Goal: Information Seeking & Learning: Understand process/instructions

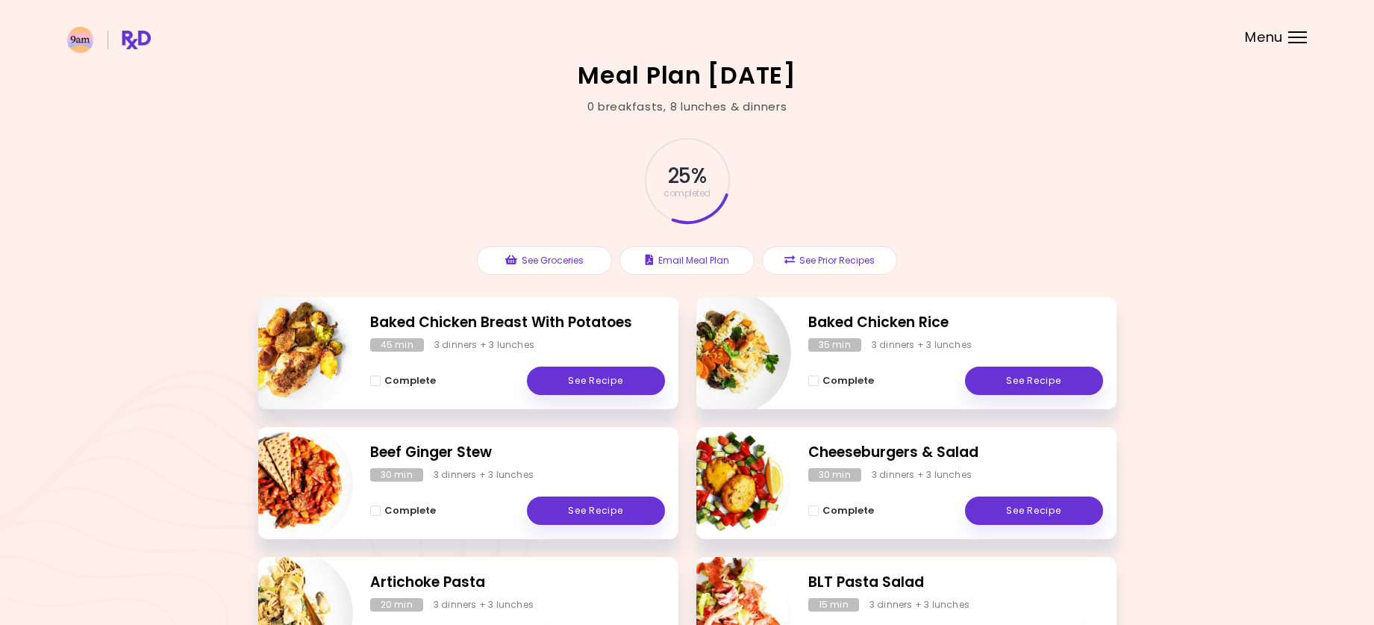
scroll to position [255, 0]
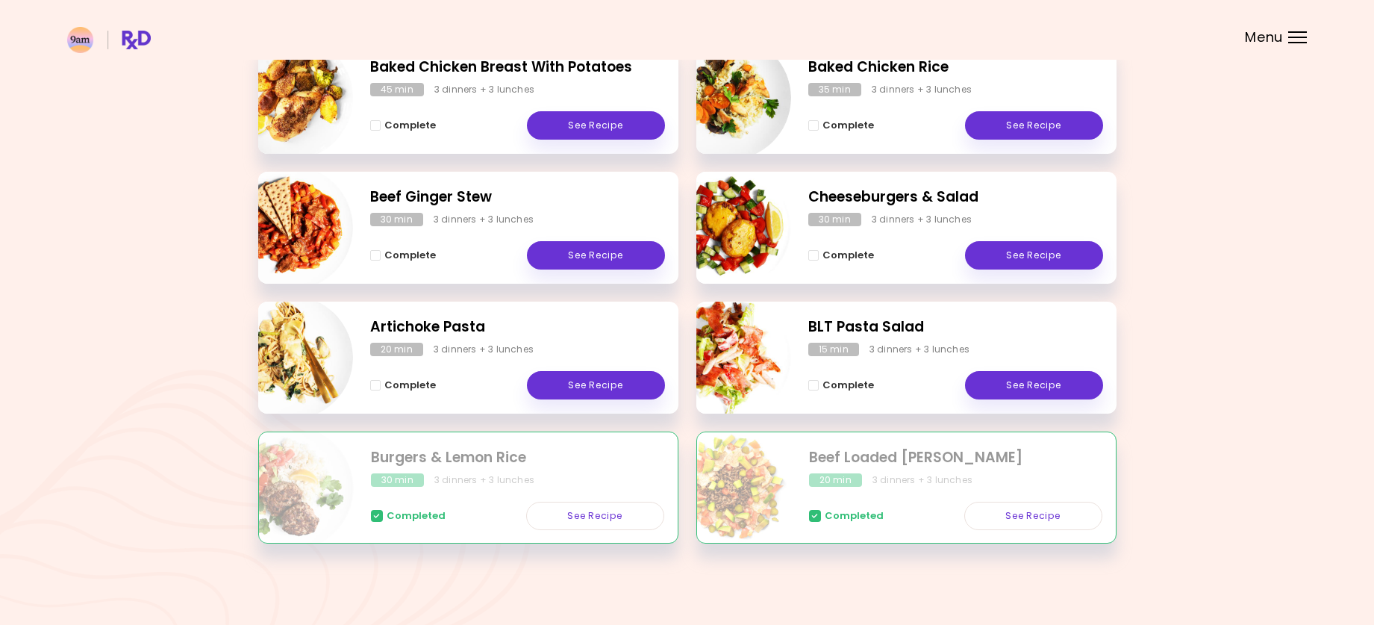
click at [304, 354] on img "Info - Artichoke Pasta" at bounding box center [291, 358] width 124 height 124
select select "*"
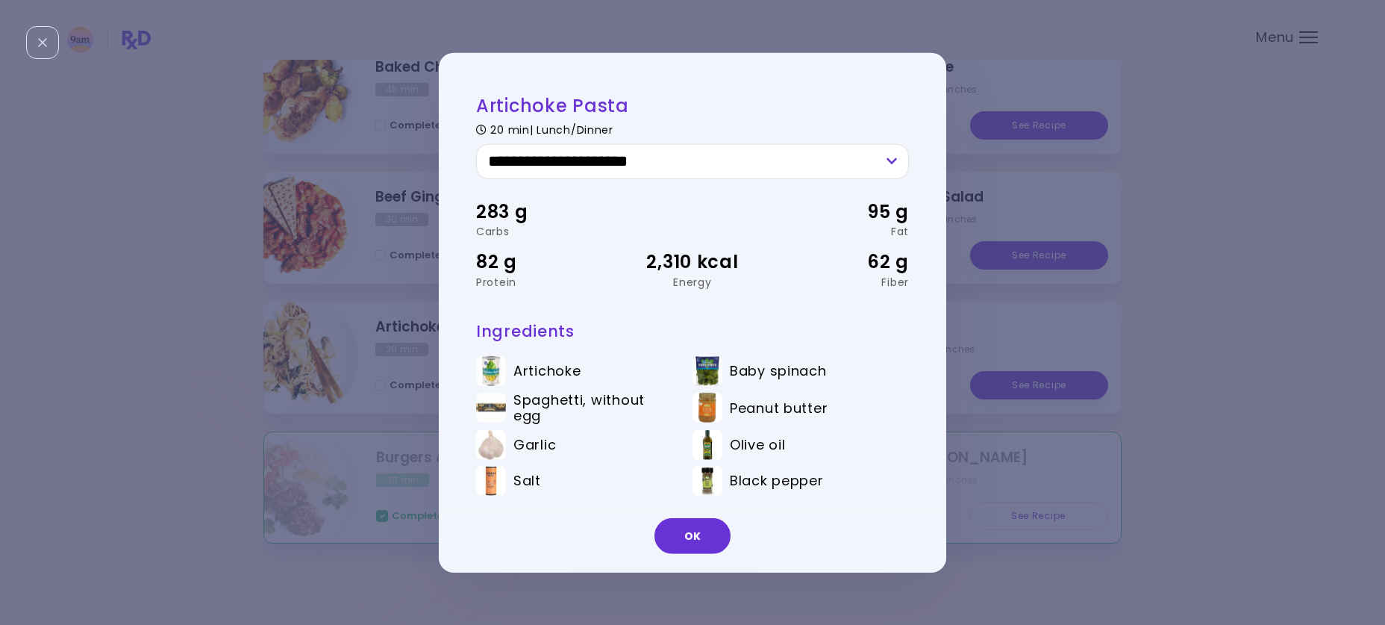
click at [1222, 170] on div "**********" at bounding box center [692, 312] width 1385 height 625
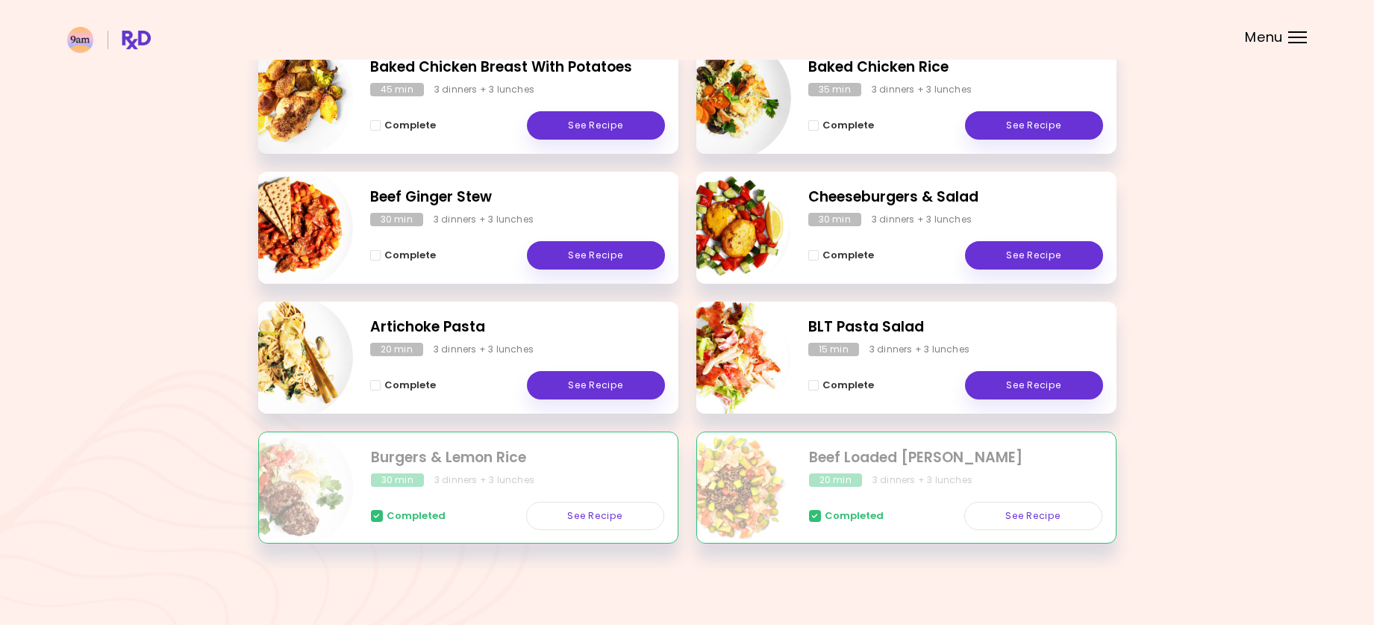
click at [295, 227] on img "Info - Beef Ginger Stew" at bounding box center [291, 228] width 124 height 124
select select "*"
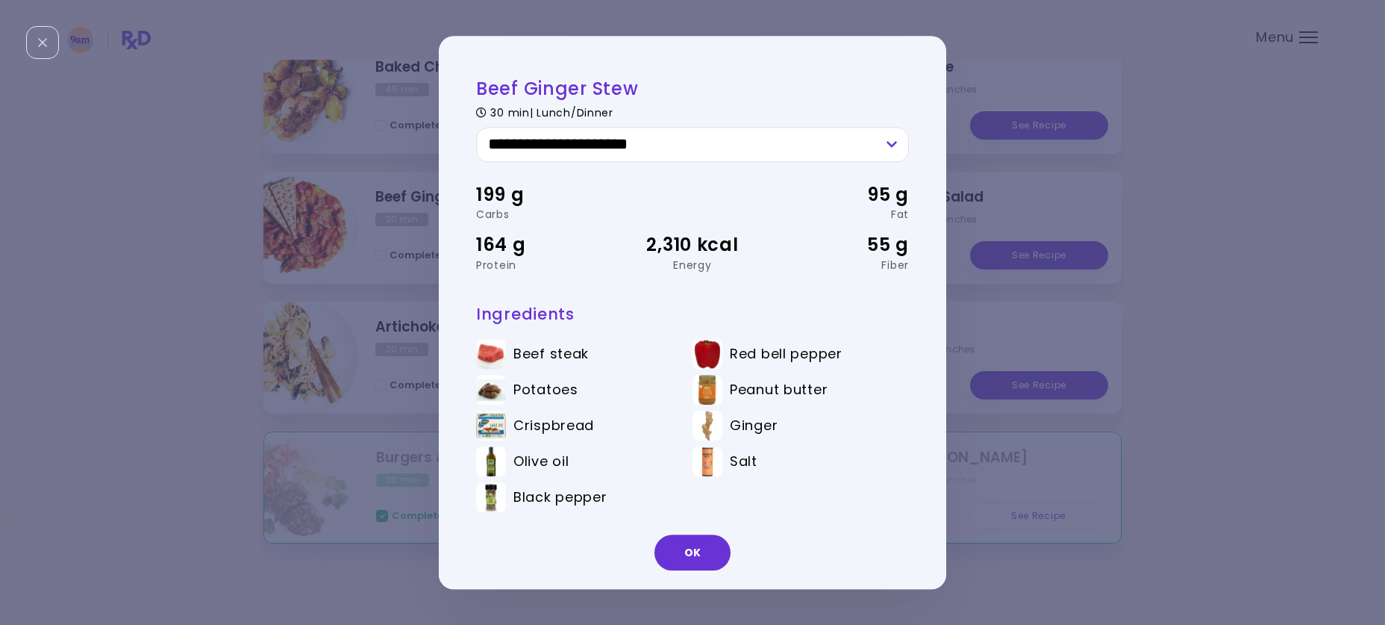
click at [1223, 296] on div "**********" at bounding box center [692, 312] width 1385 height 625
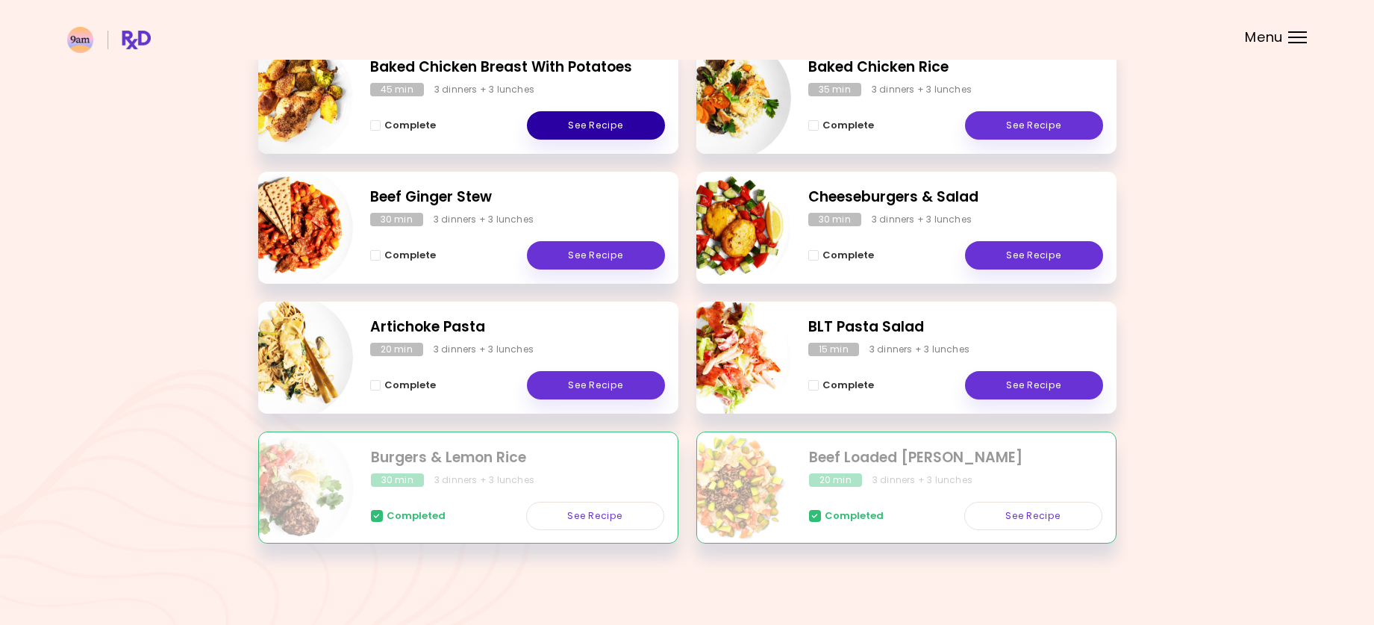
click at [586, 125] on link "See Recipe" at bounding box center [596, 125] width 138 height 28
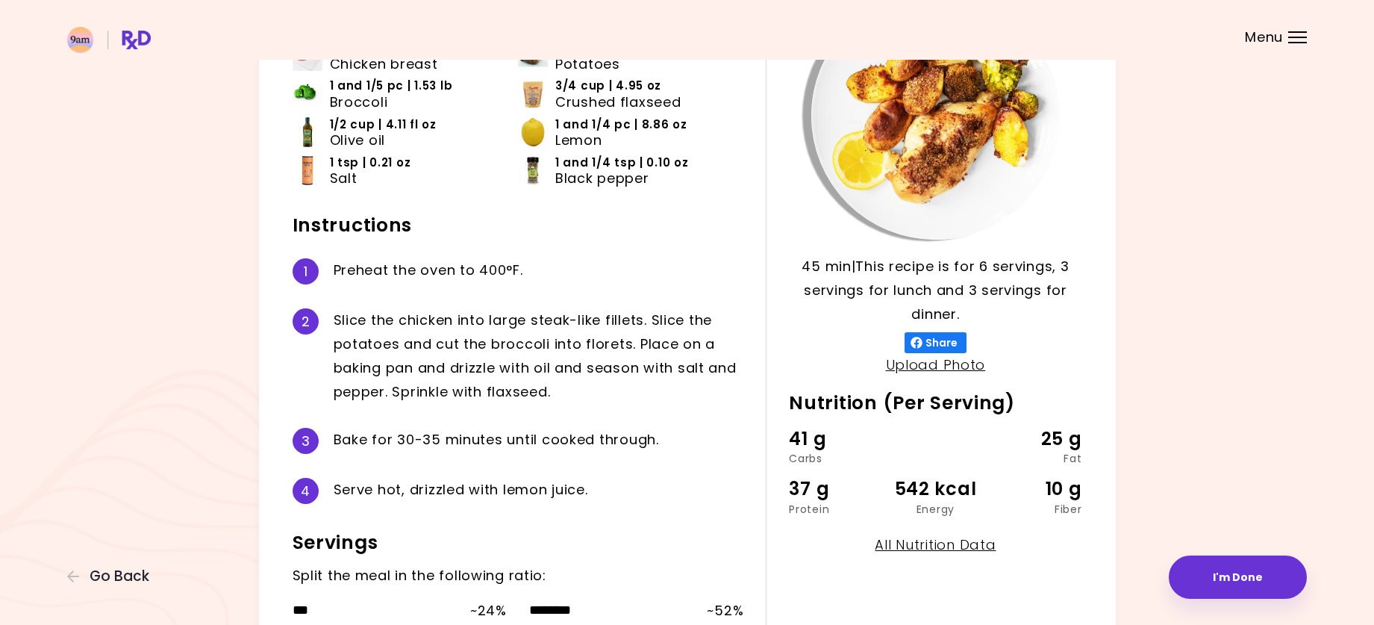
scroll to position [75, 0]
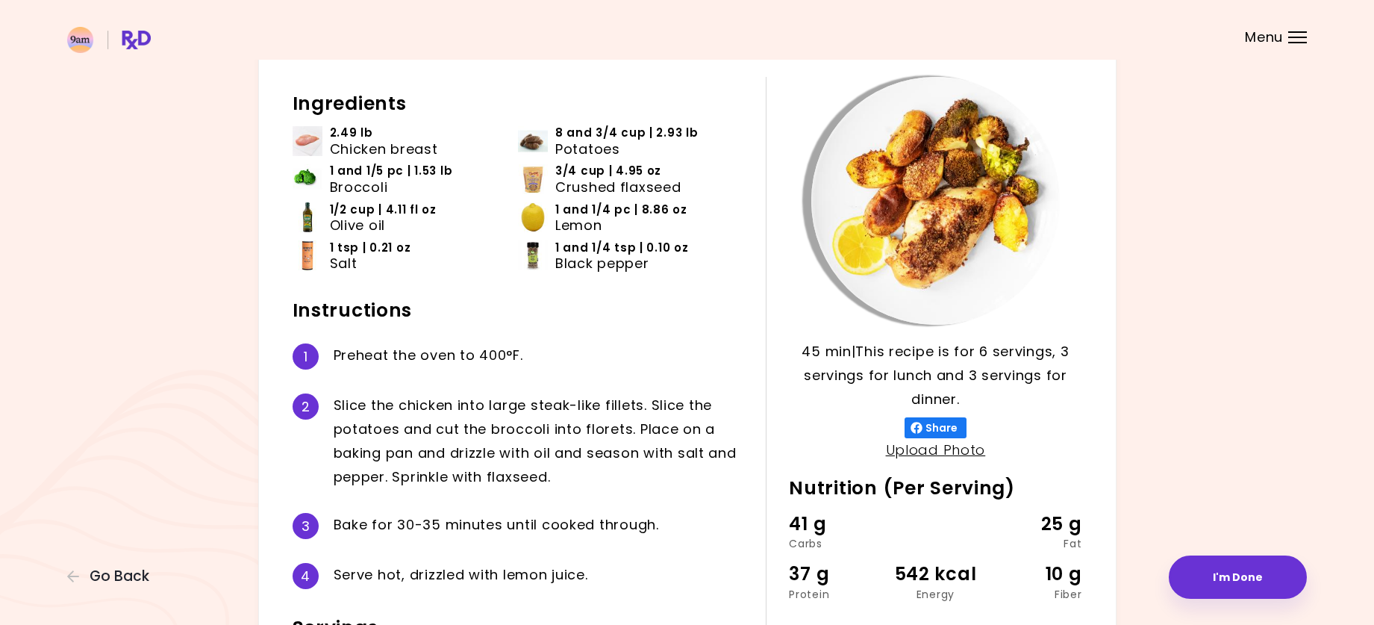
click at [1240, 175] on div "Baked Chicken Breast With Potatoes 45 min 45 min | This recipe is for 6 serving…" at bounding box center [687, 381] width 1240 height 784
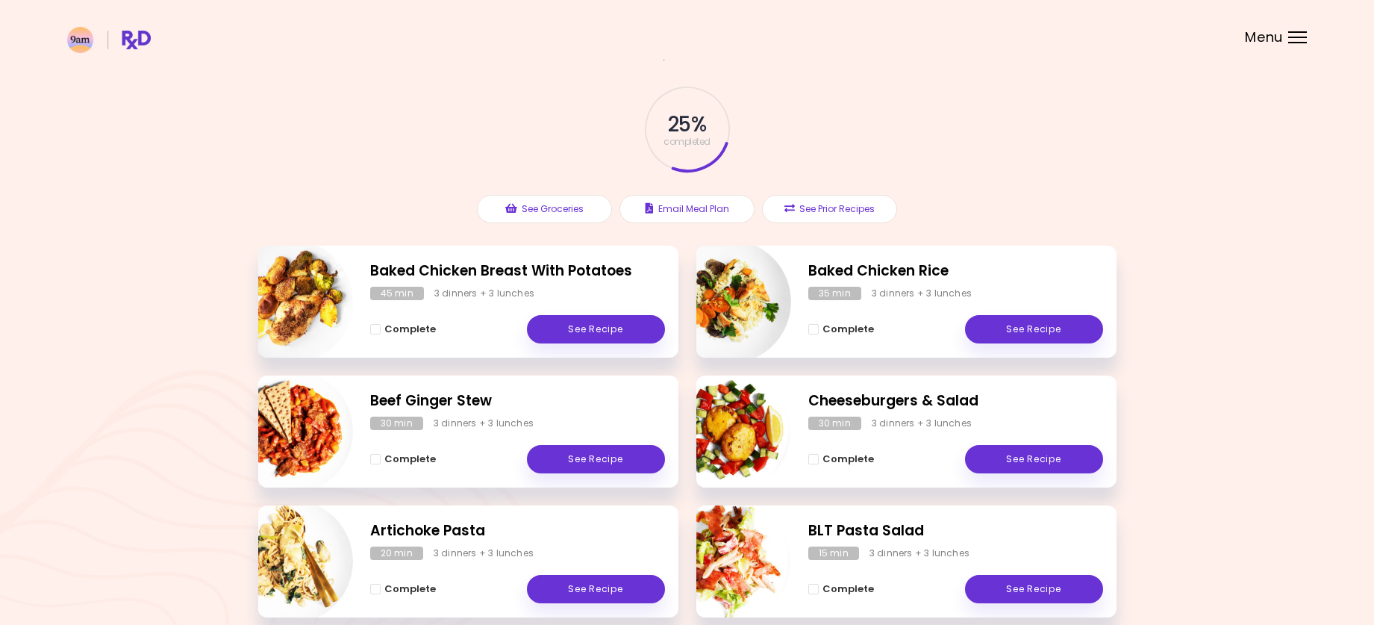
scroll to position [75, 0]
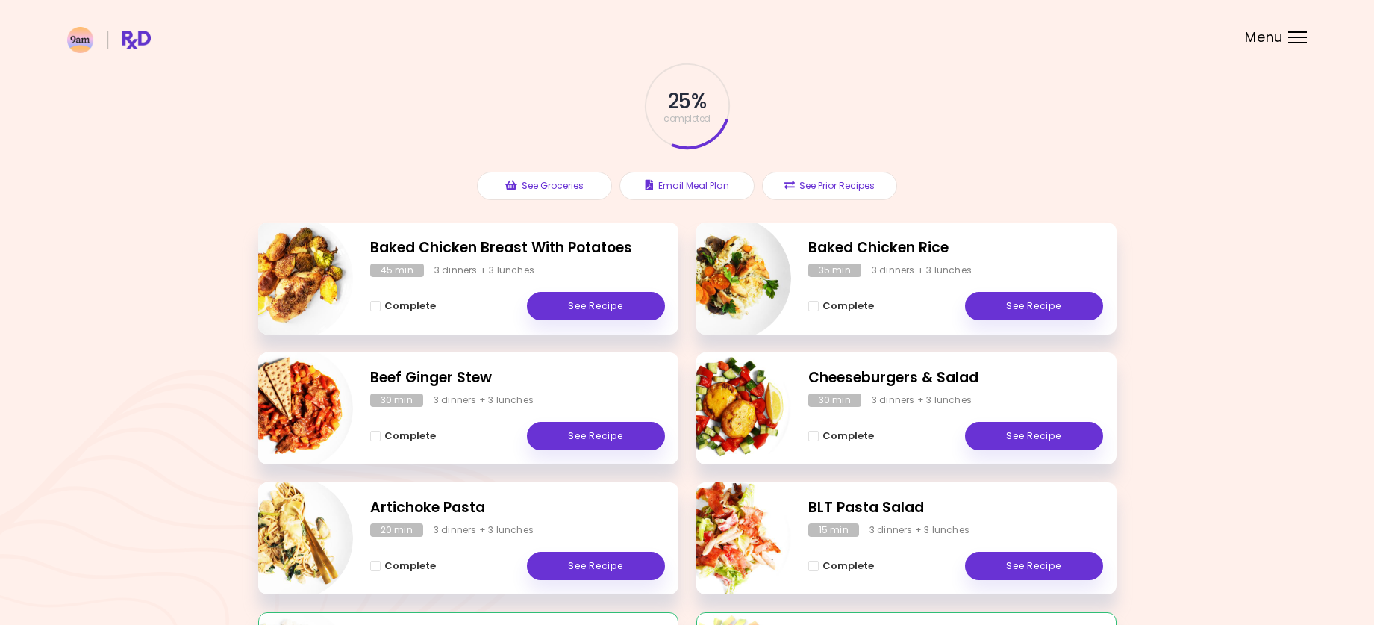
click at [746, 412] on img "Info - Cheeseburgers & Salad" at bounding box center [729, 408] width 124 height 124
select select "*"
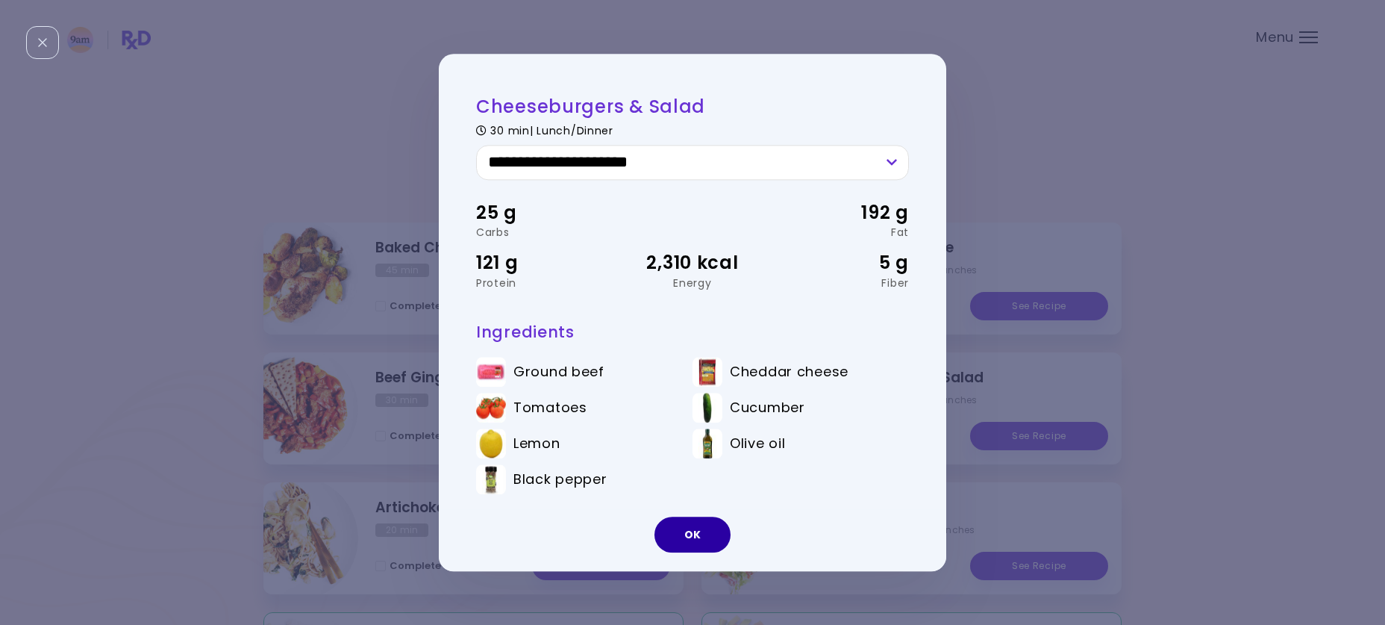
click at [704, 536] on button "OK" at bounding box center [693, 534] width 76 height 36
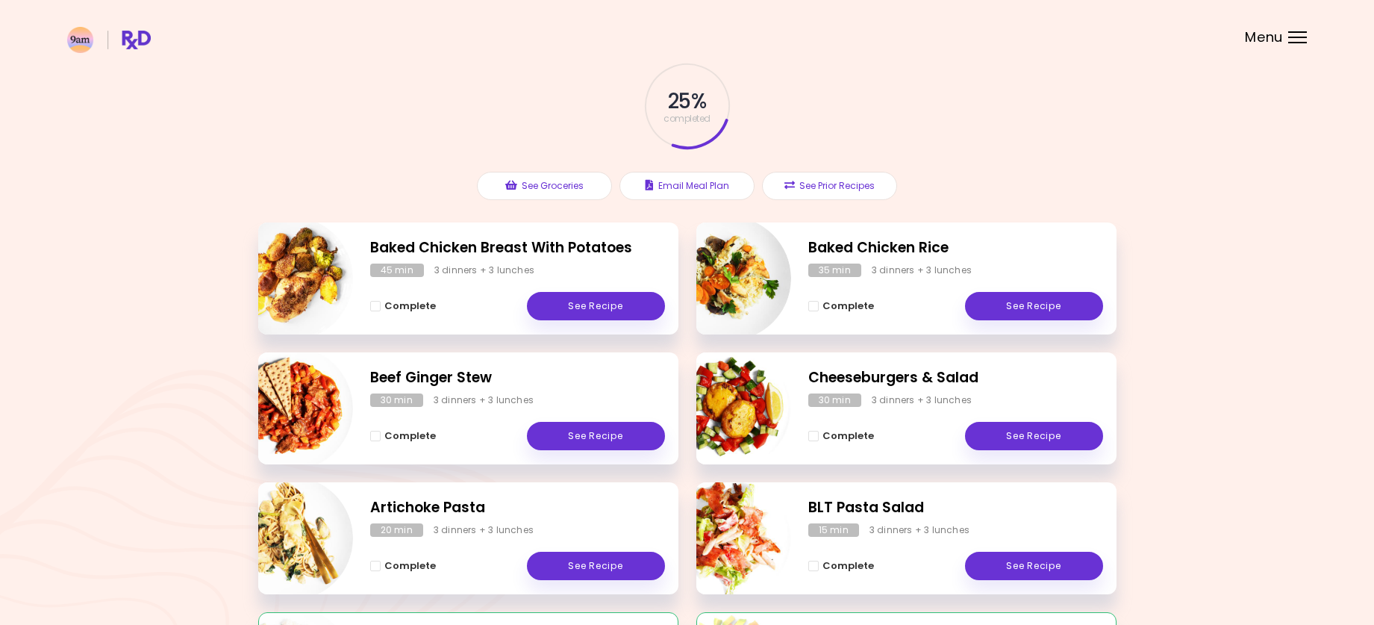
click at [730, 404] on img "Info - Cheeseburgers & Salad" at bounding box center [729, 408] width 124 height 124
select select "*"
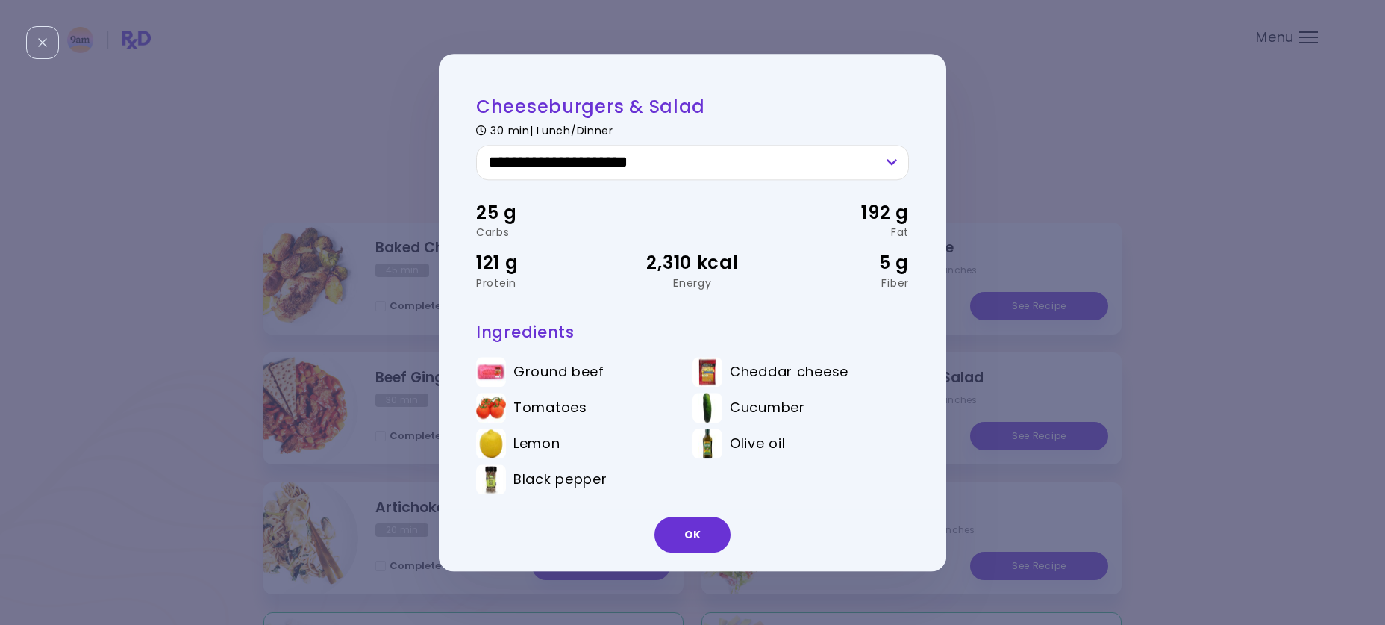
click at [1111, 137] on div "**********" at bounding box center [692, 312] width 1385 height 625
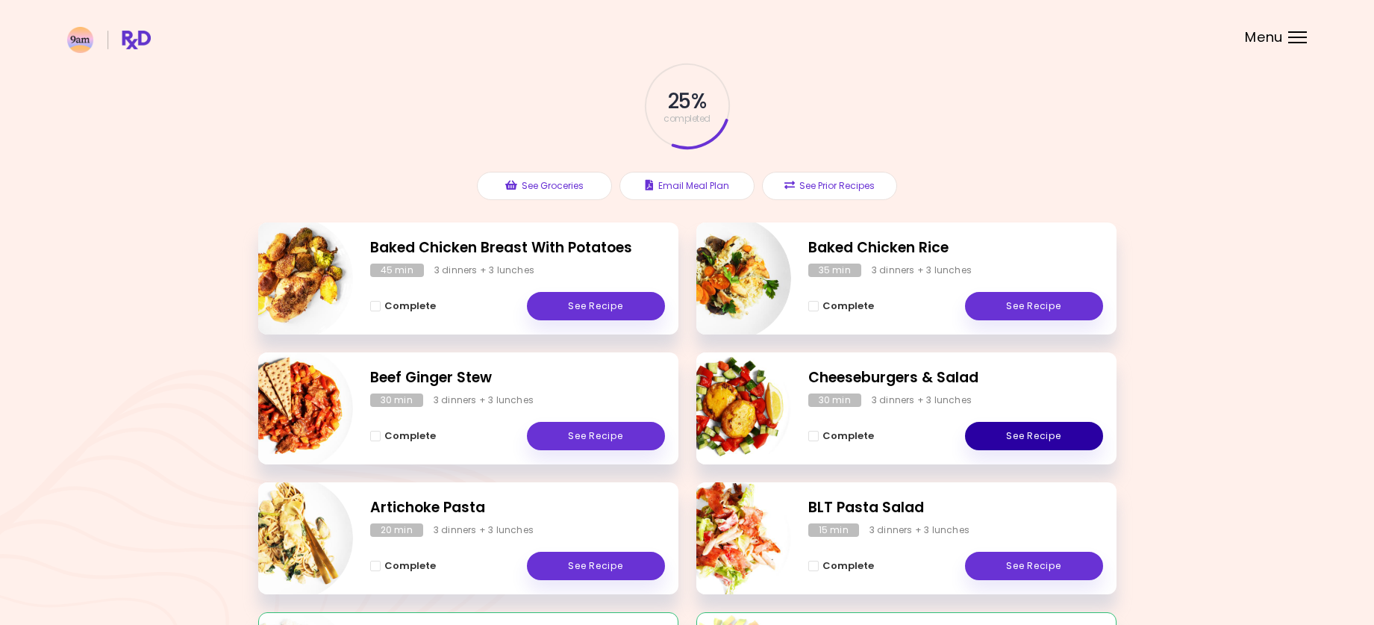
click at [1013, 432] on link "See Recipe" at bounding box center [1034, 436] width 138 height 28
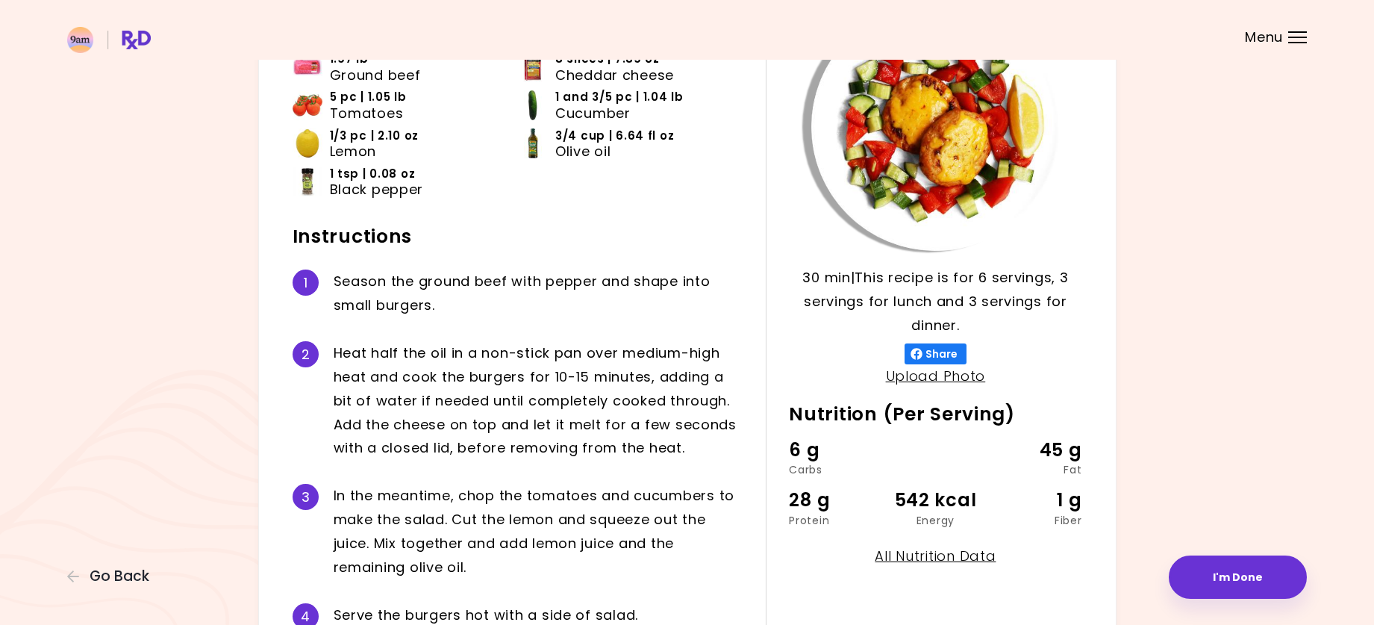
scroll to position [149, 0]
drag, startPoint x: 1260, startPoint y: 526, endPoint x: 1262, endPoint y: 519, distance: 7.8
click at [1260, 526] on div "Cheeseburgers & Salad 30 min 30 min | This recipe is for 6 servings, 3 servings…" at bounding box center [687, 363] width 1240 height 899
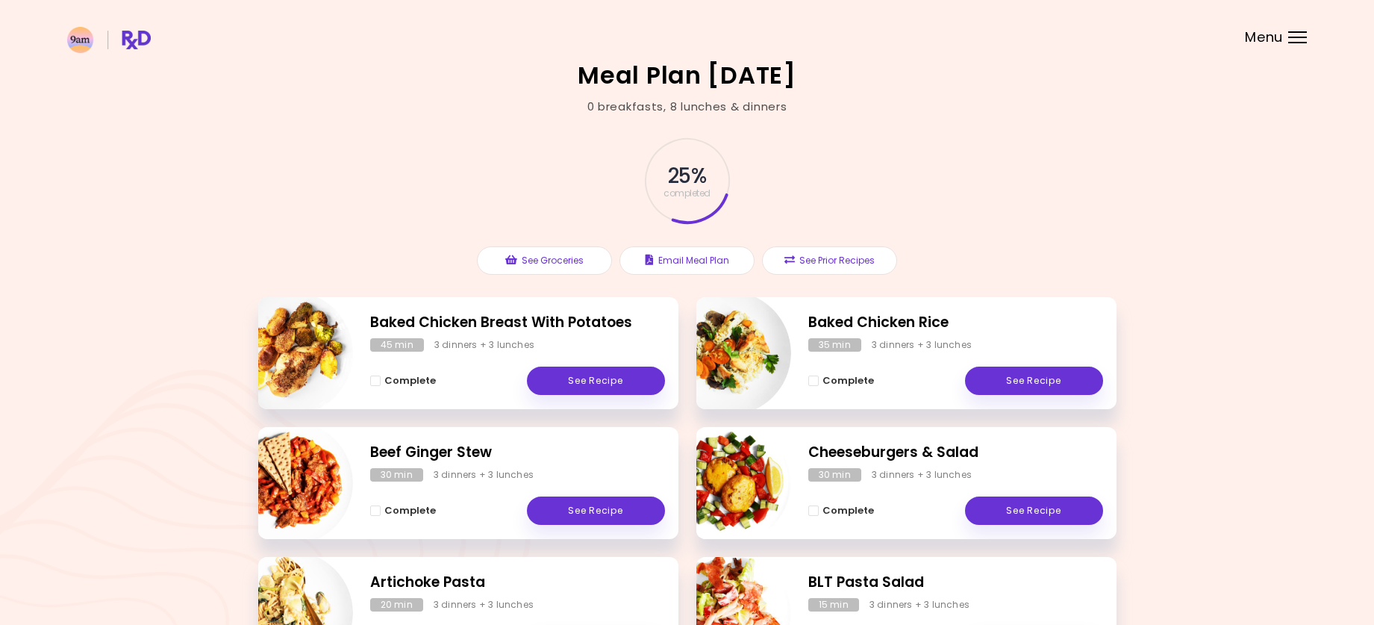
click at [722, 344] on img "Info - Baked Chicken Rice" at bounding box center [729, 353] width 124 height 124
select select "*"
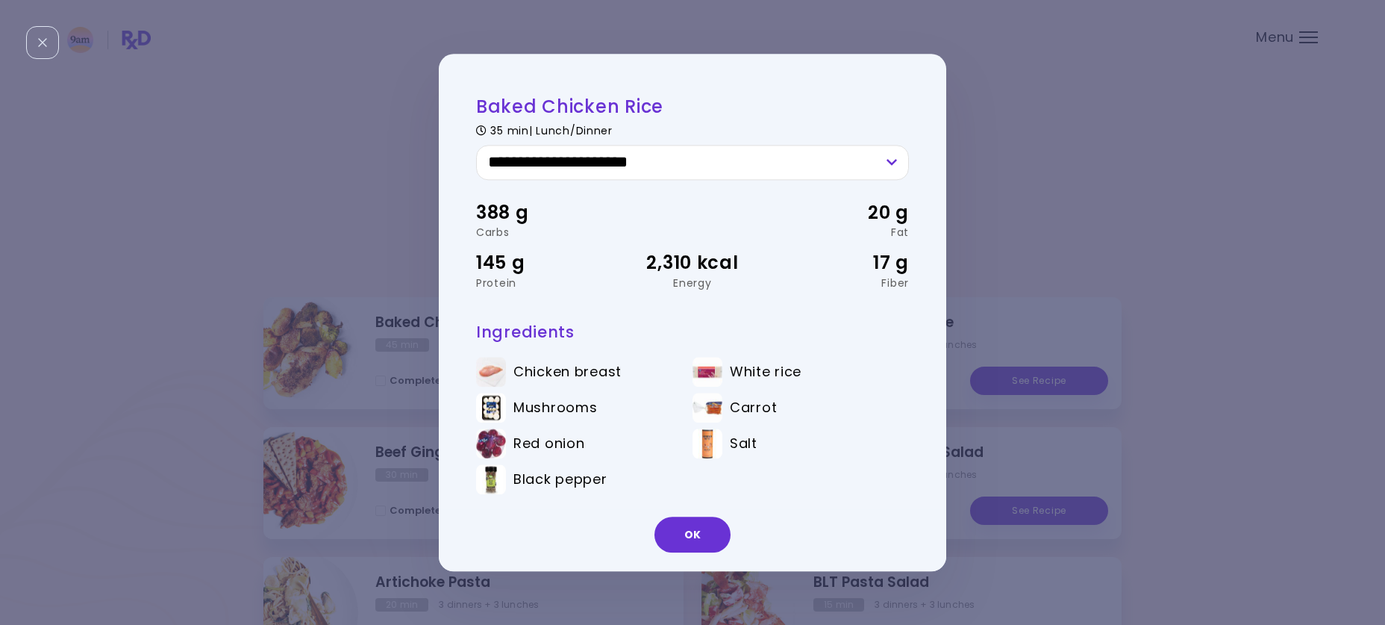
click at [1041, 104] on div "**********" at bounding box center [692, 312] width 1385 height 625
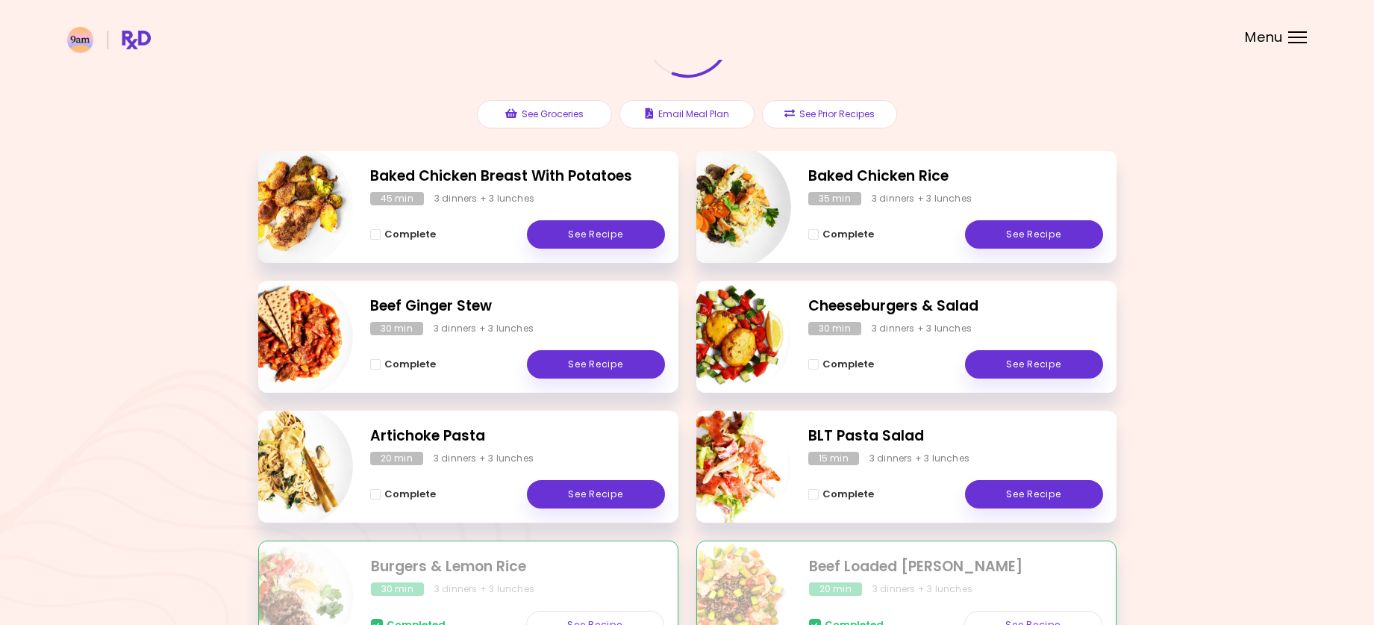
scroll to position [149, 0]
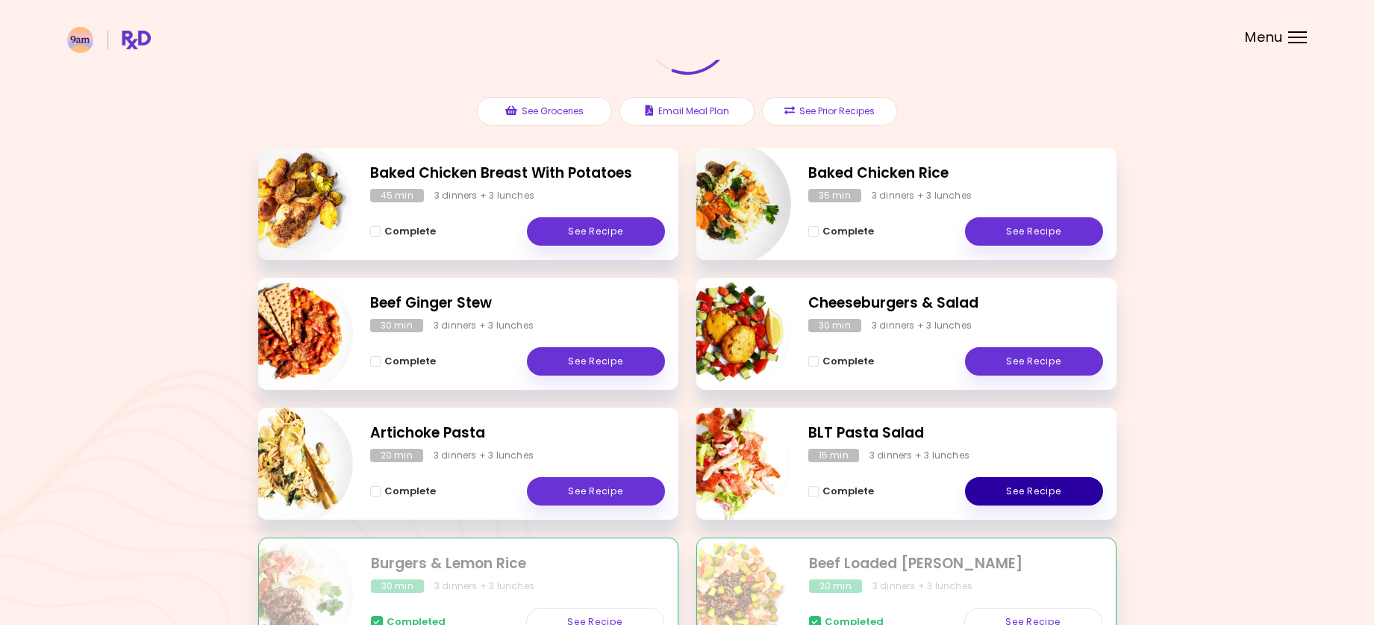
click at [1018, 494] on link "See Recipe" at bounding box center [1034, 491] width 138 height 28
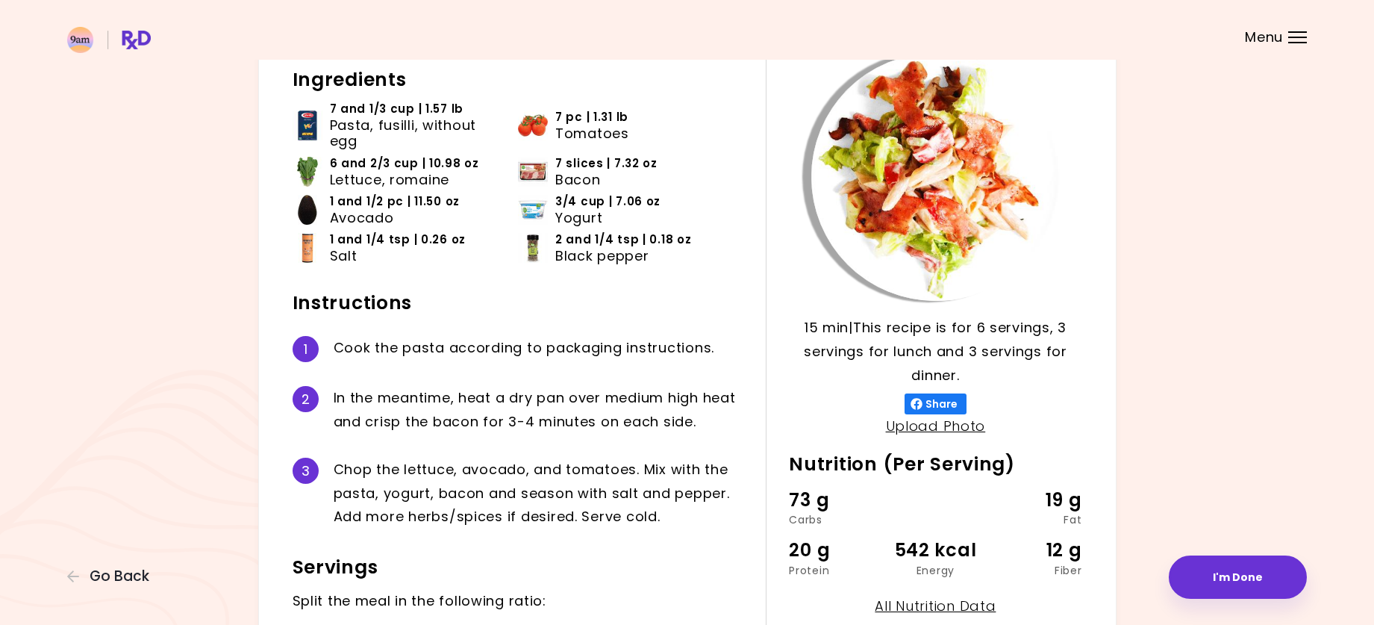
scroll to position [75, 0]
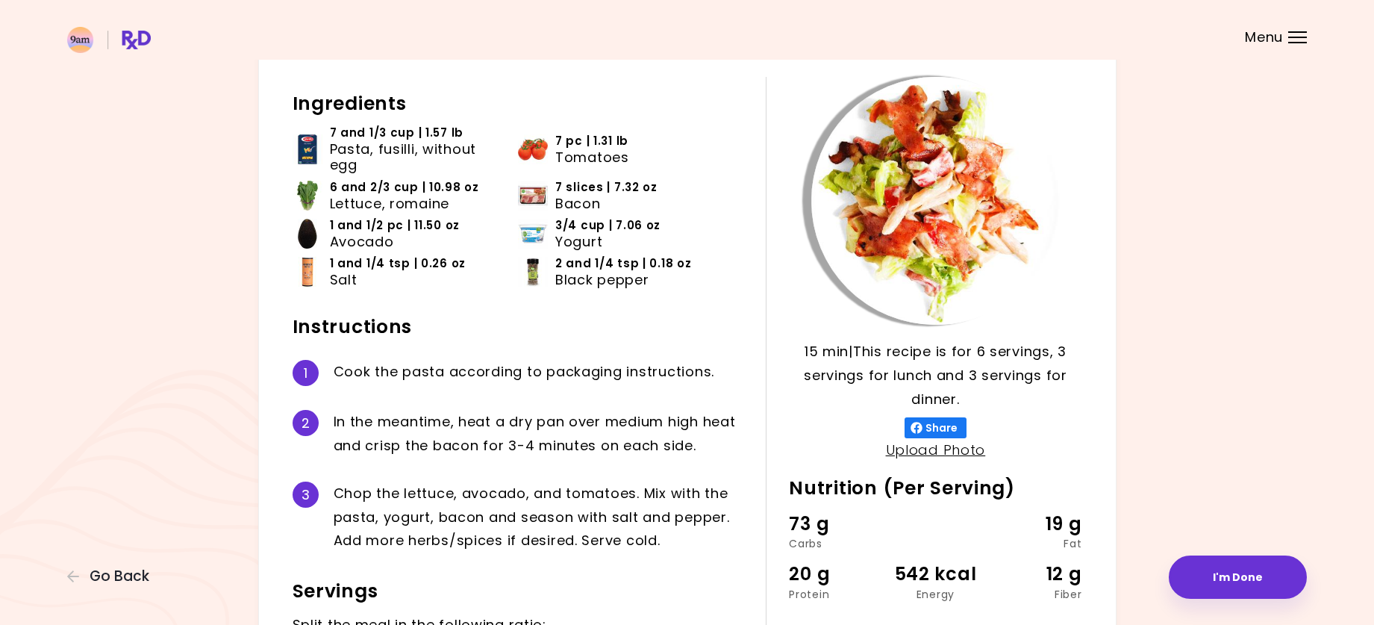
drag, startPoint x: 1337, startPoint y: 254, endPoint x: 1325, endPoint y: 219, distance: 37.3
click at [1337, 254] on div "BLT Pasta Salad 15 min 15 min | This recipe is for 6 servings, 3 servings for l…" at bounding box center [687, 362] width 1374 height 875
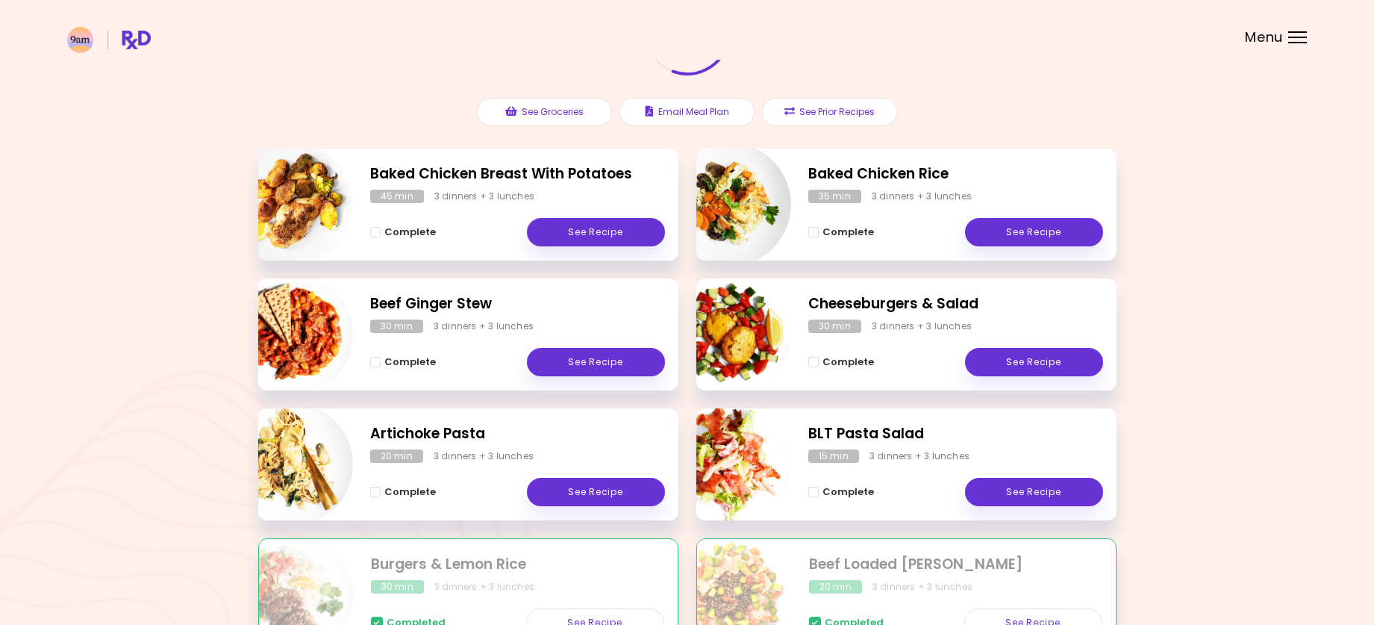
scroll to position [149, 0]
click at [293, 467] on img "Info - Artichoke Pasta" at bounding box center [291, 464] width 124 height 124
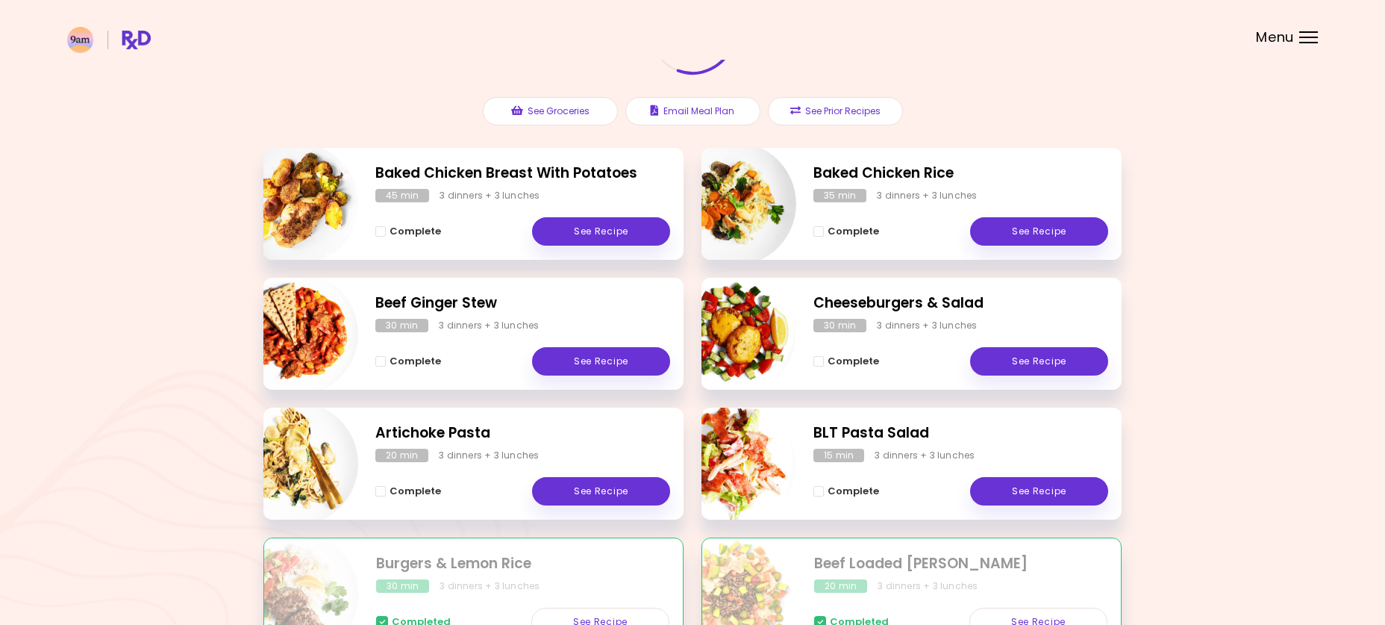
select select "*"
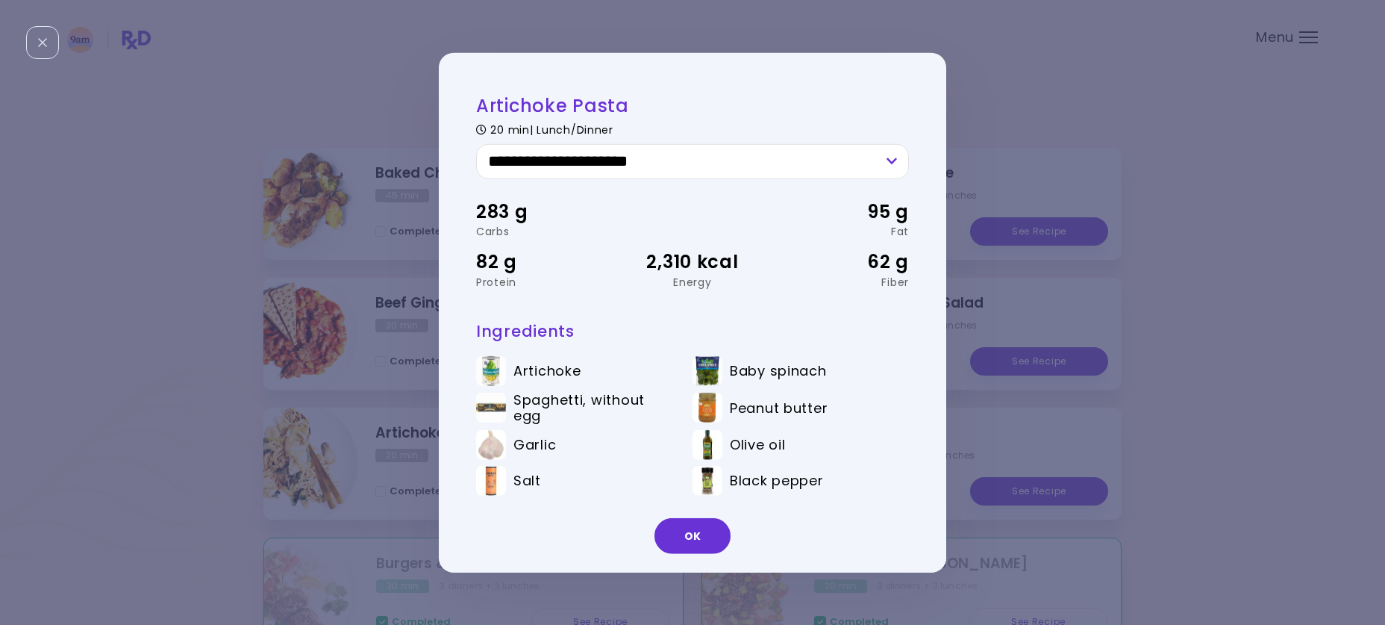
click at [1261, 315] on div "**********" at bounding box center [692, 312] width 1385 height 625
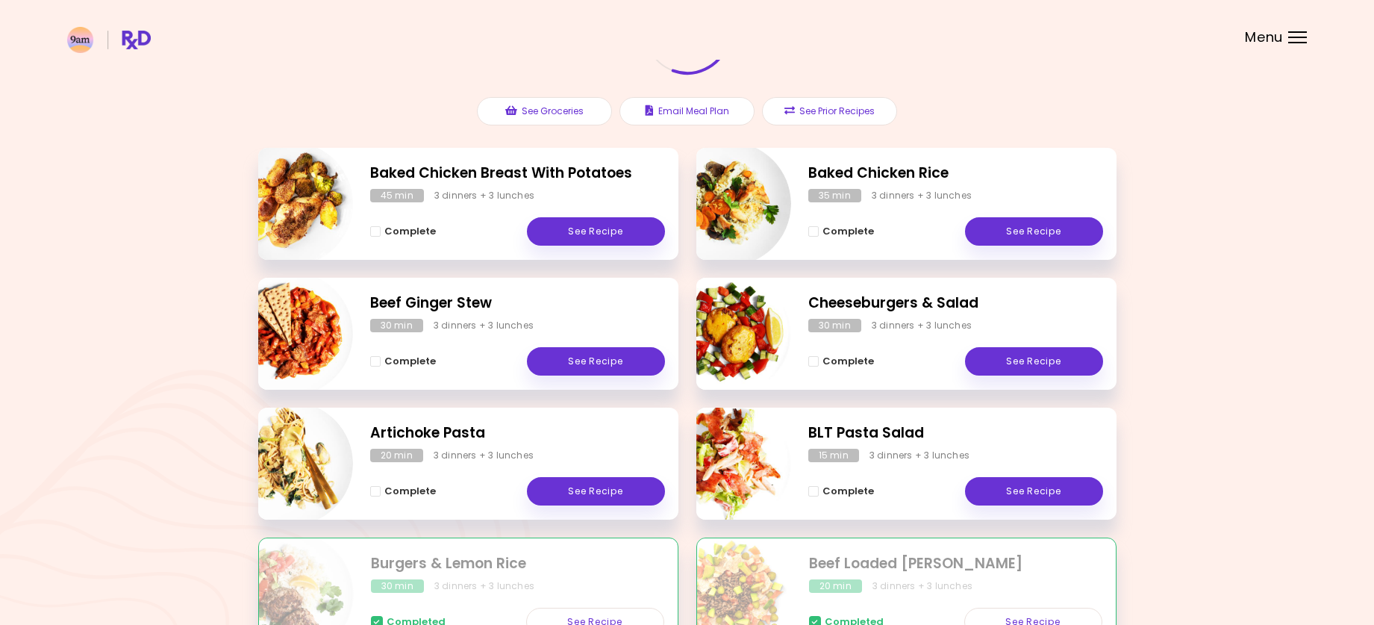
click at [304, 193] on img "Info - Baked Chicken Breast With Potatoes" at bounding box center [291, 204] width 124 height 124
select select "*"
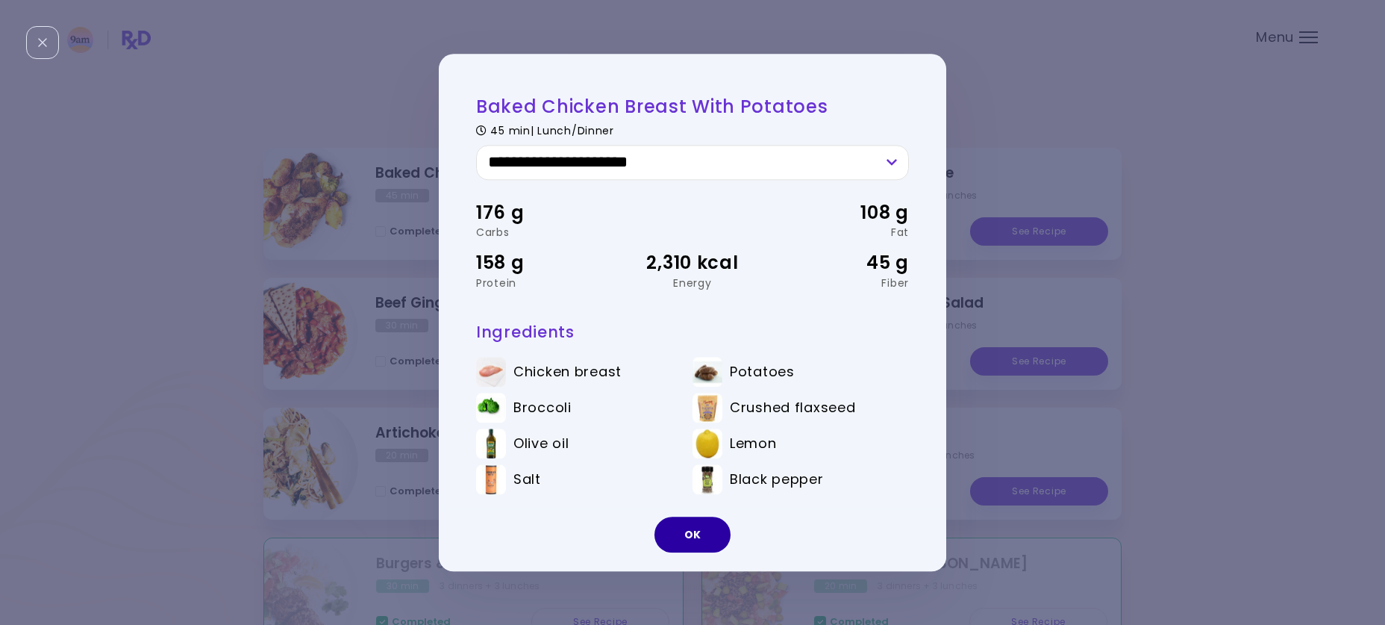
click at [696, 530] on button "OK" at bounding box center [693, 534] width 76 height 36
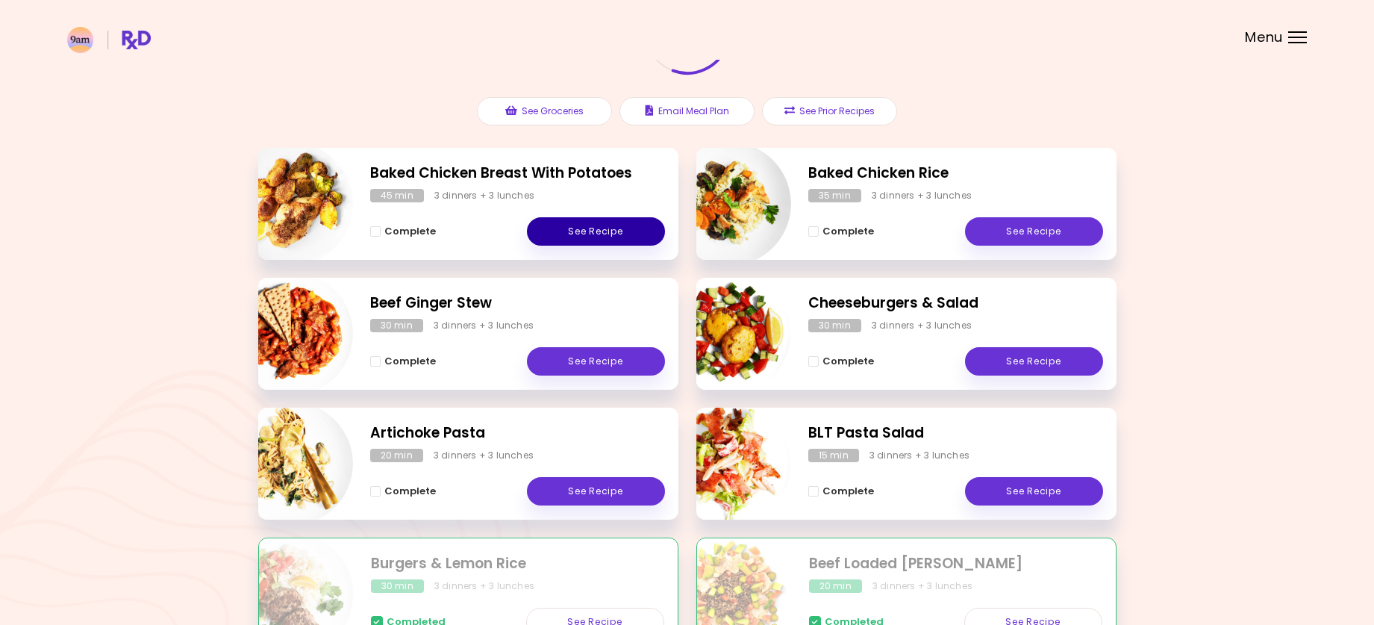
click at [597, 233] on link "See Recipe" at bounding box center [596, 231] width 138 height 28
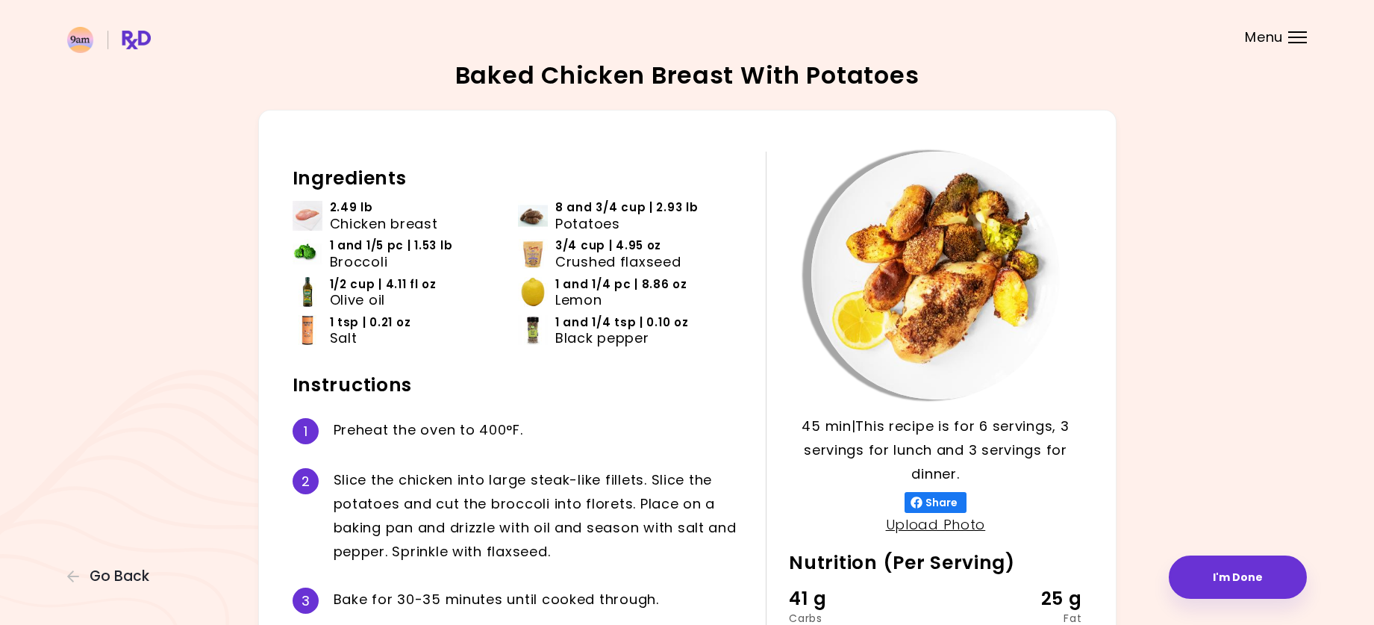
scroll to position [75, 0]
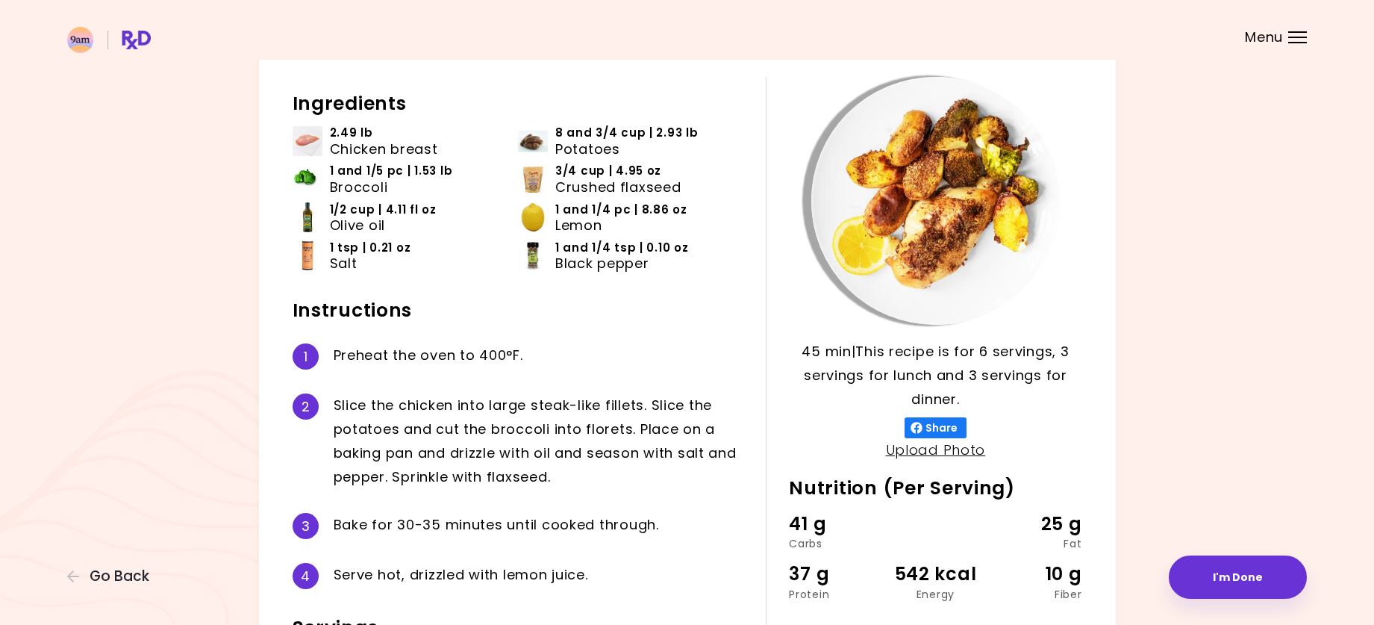
click at [1252, 318] on div "Baked Chicken Breast With Potatoes 45 min 45 min | This recipe is for 6 serving…" at bounding box center [687, 381] width 1240 height 784
